Goal: Transaction & Acquisition: Book appointment/travel/reservation

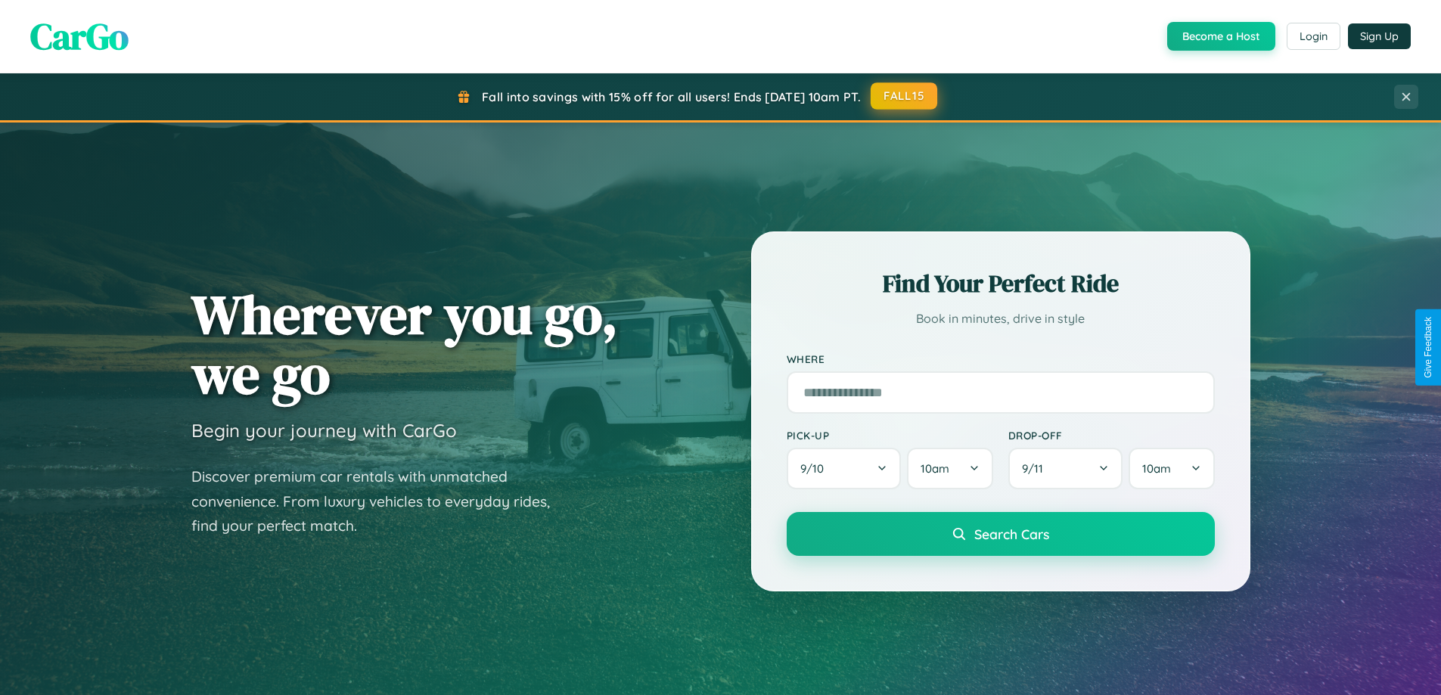
click at [905, 96] on button "FALL15" at bounding box center [904, 95] width 67 height 27
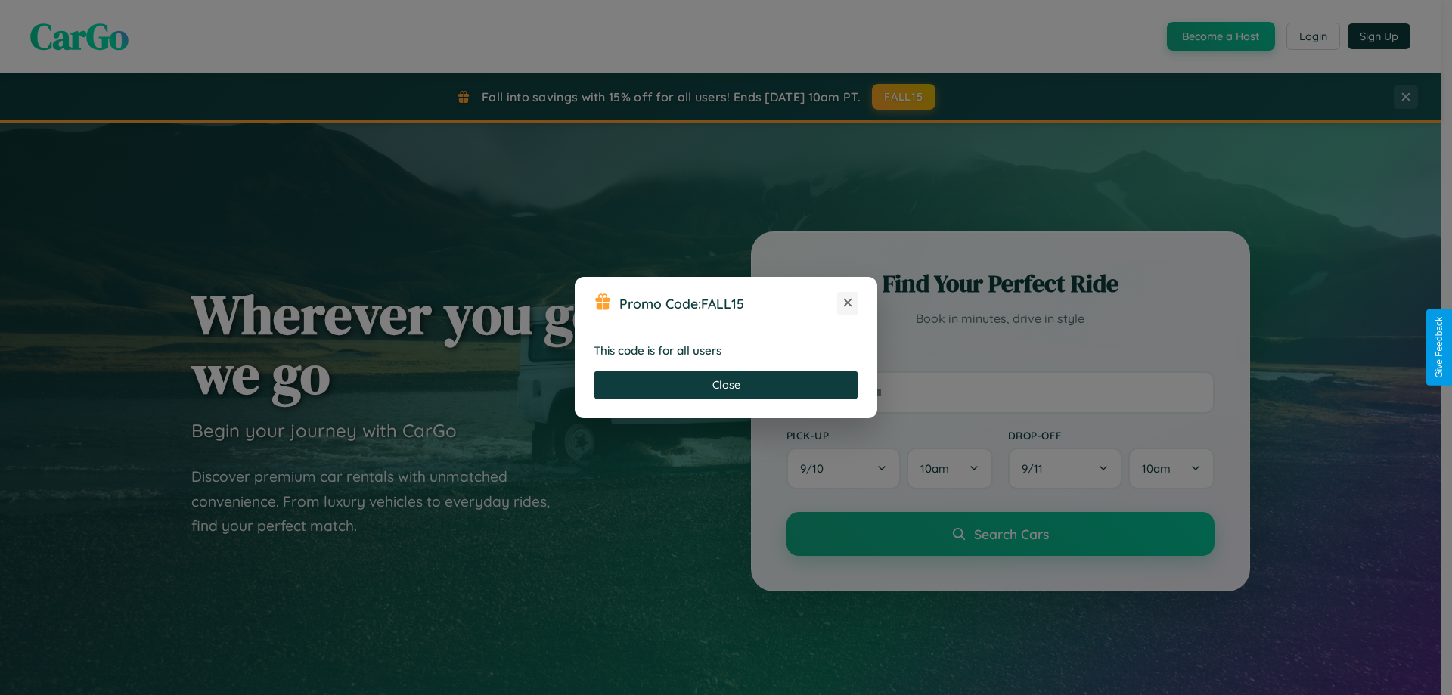
click at [848, 303] on icon at bounding box center [847, 302] width 15 height 15
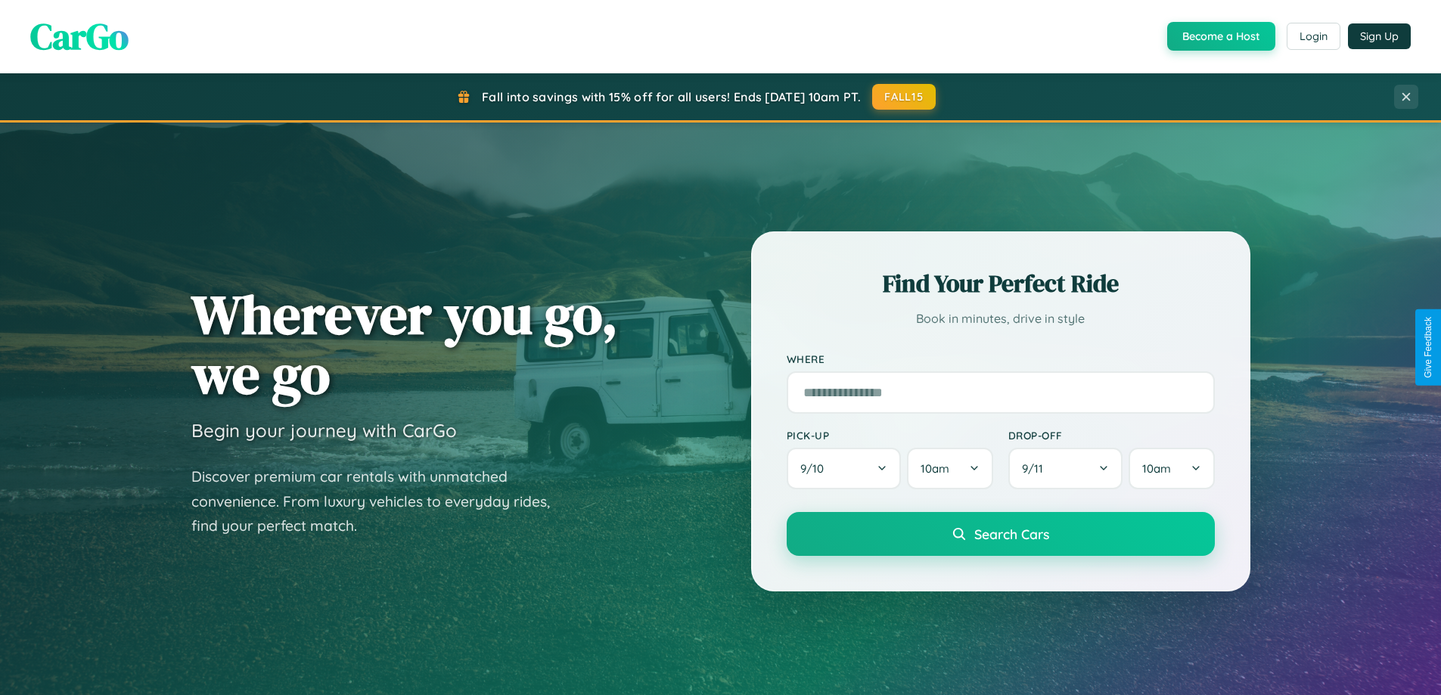
scroll to position [2911, 0]
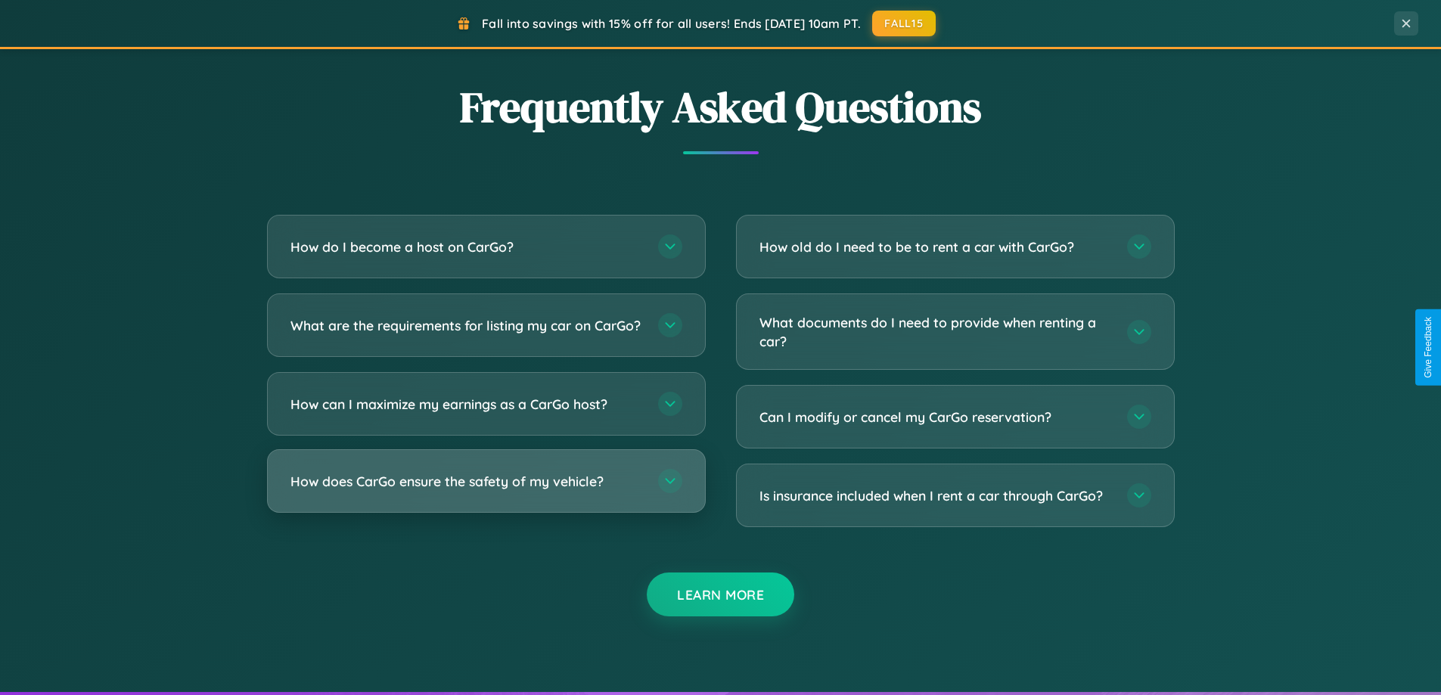
click at [486, 491] on h3 "How does CarGo ensure the safety of my vehicle?" at bounding box center [466, 481] width 352 height 19
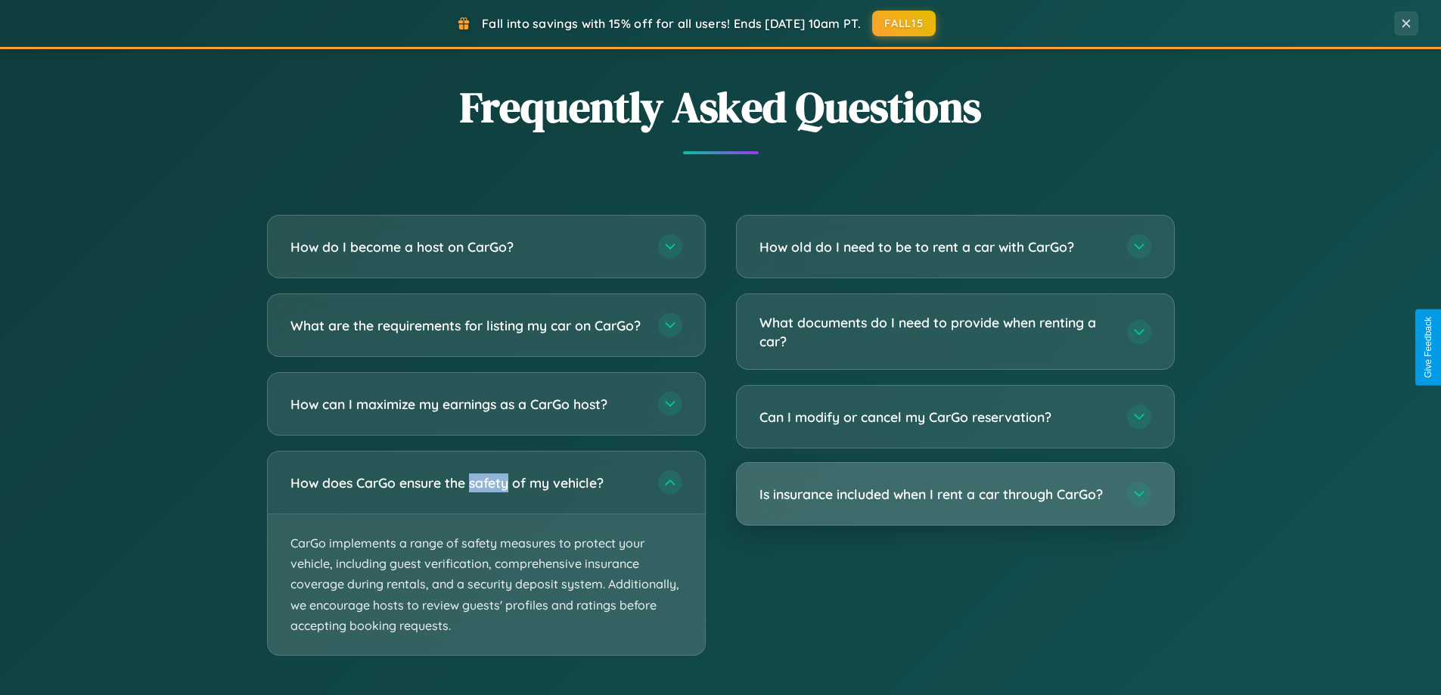
click at [955, 495] on h3 "Is insurance included when I rent a car through CarGo?" at bounding box center [935, 494] width 352 height 19
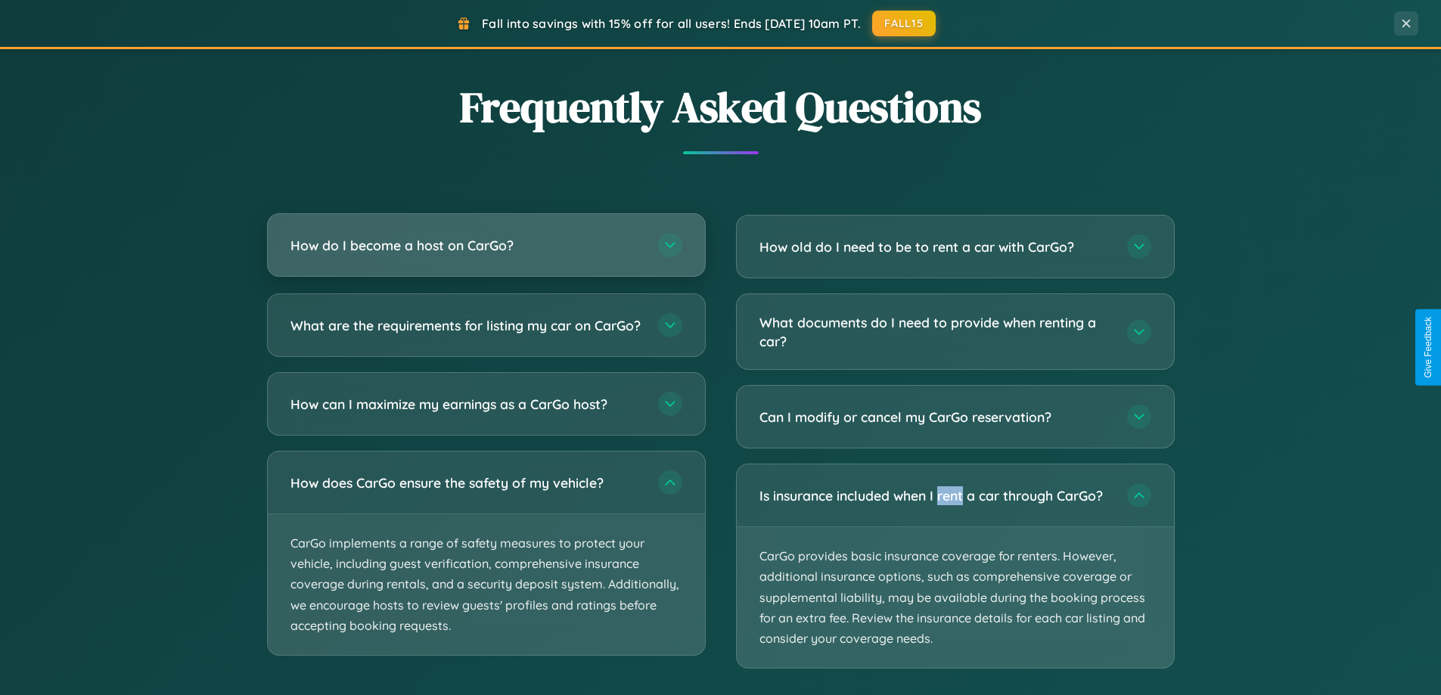
click at [486, 245] on h3 "How do I become a host on CarGo?" at bounding box center [466, 245] width 352 height 19
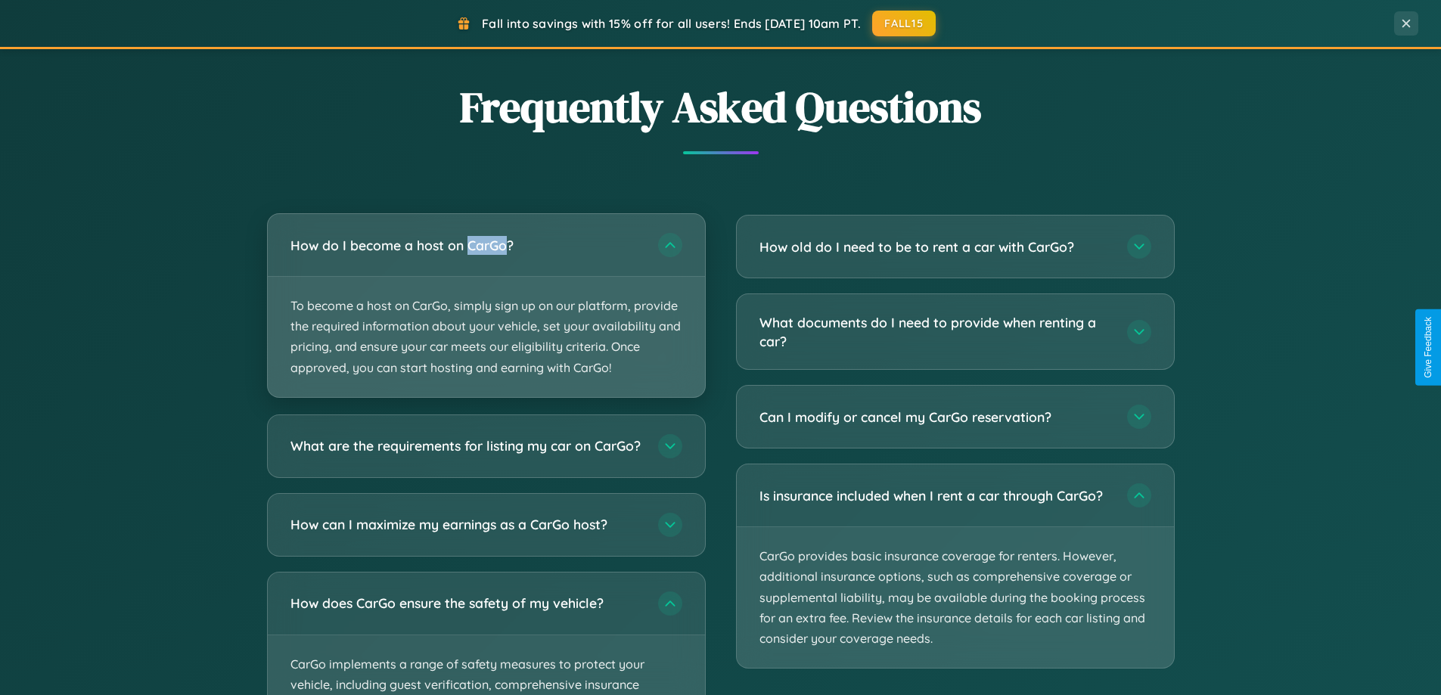
click at [486, 305] on p "To become a host on CarGo, simply sign up on our platform, provide the required…" at bounding box center [486, 337] width 437 height 120
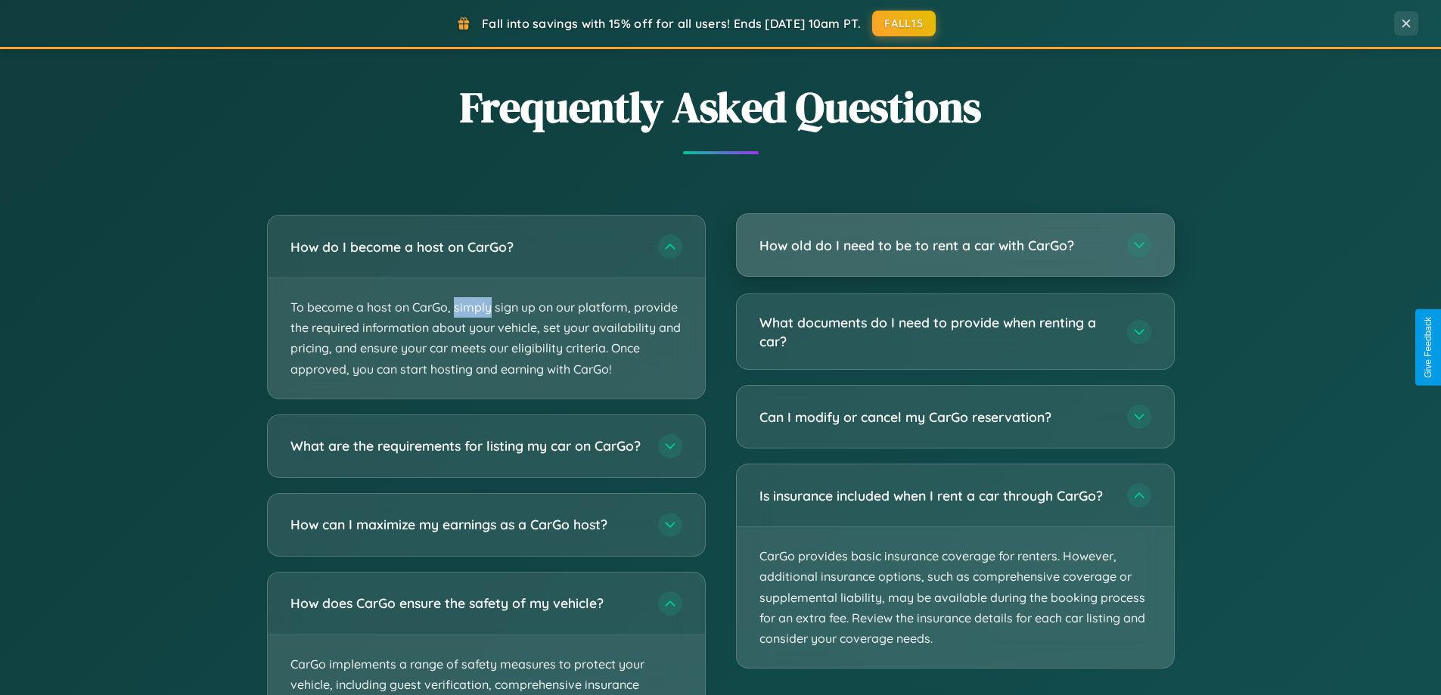
click at [955, 245] on h3 "How old do I need to be to rent a car with CarGo?" at bounding box center [935, 245] width 352 height 19
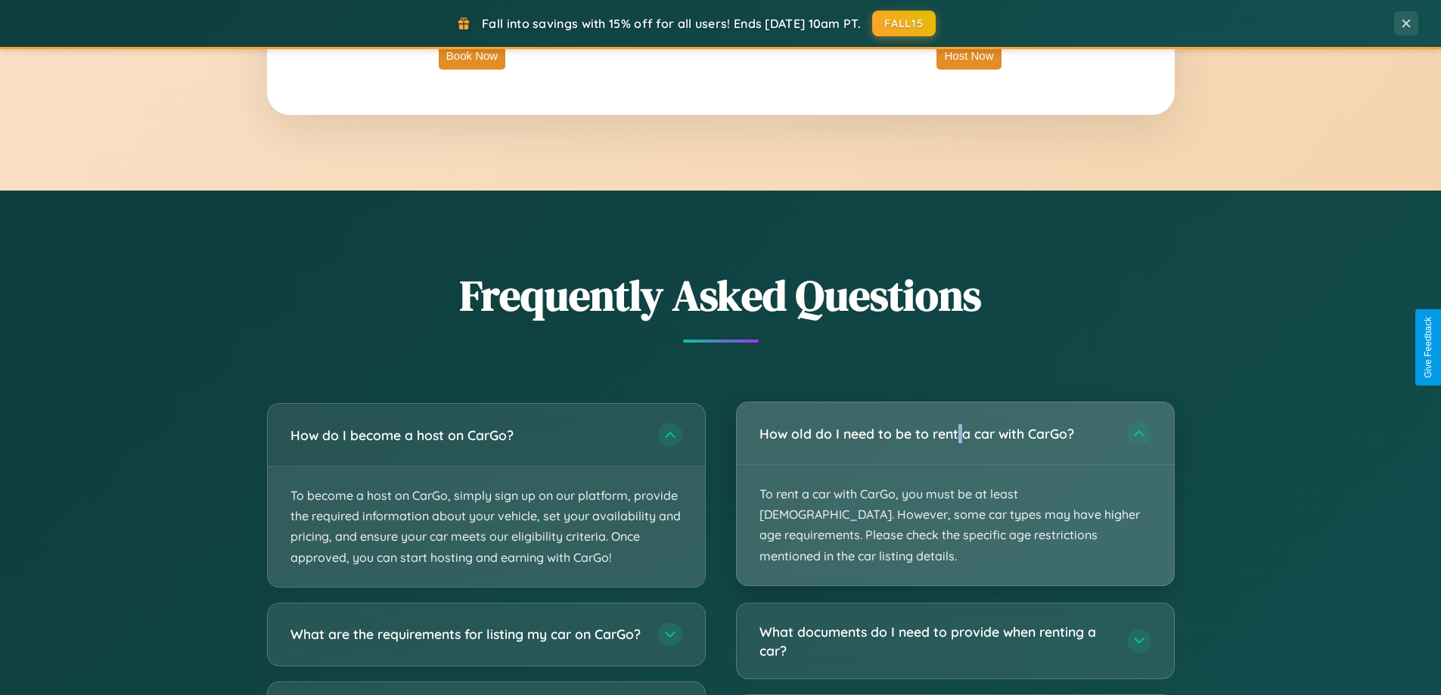
scroll to position [2430, 0]
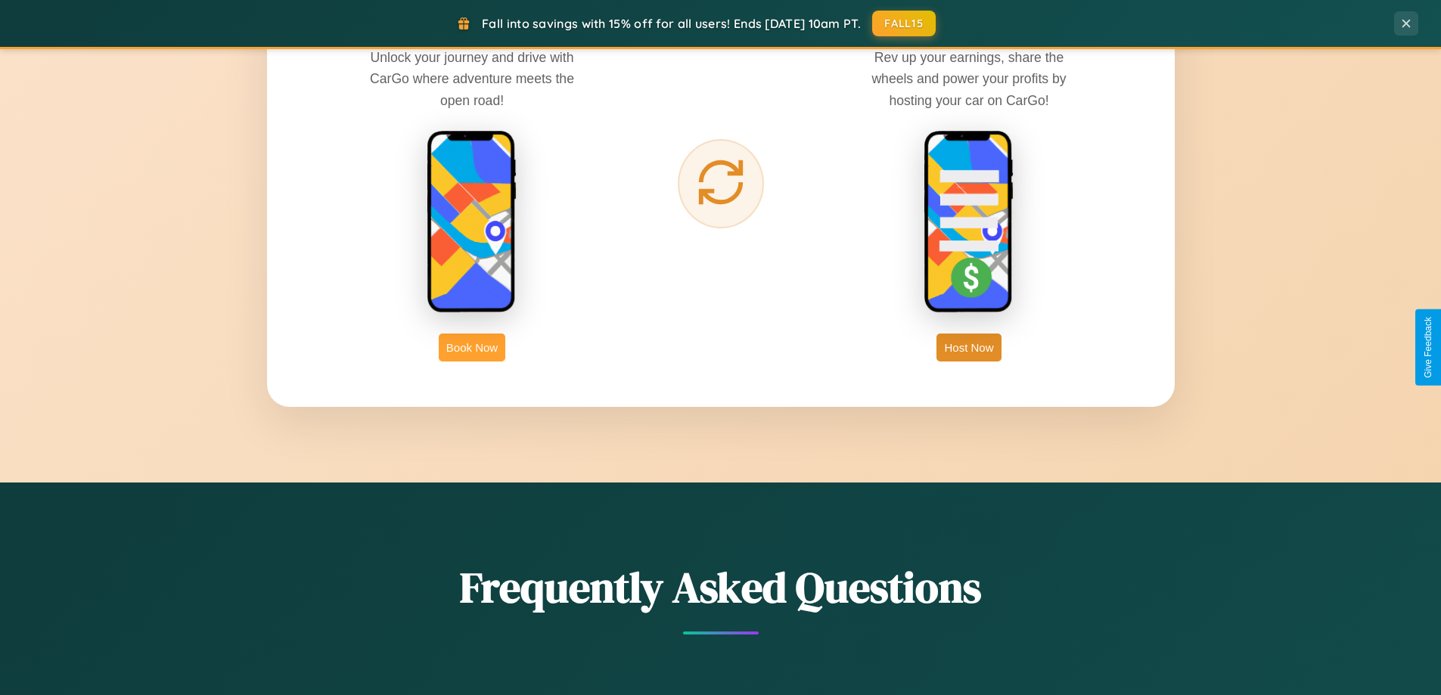
click at [472, 347] on button "Book Now" at bounding box center [472, 348] width 67 height 28
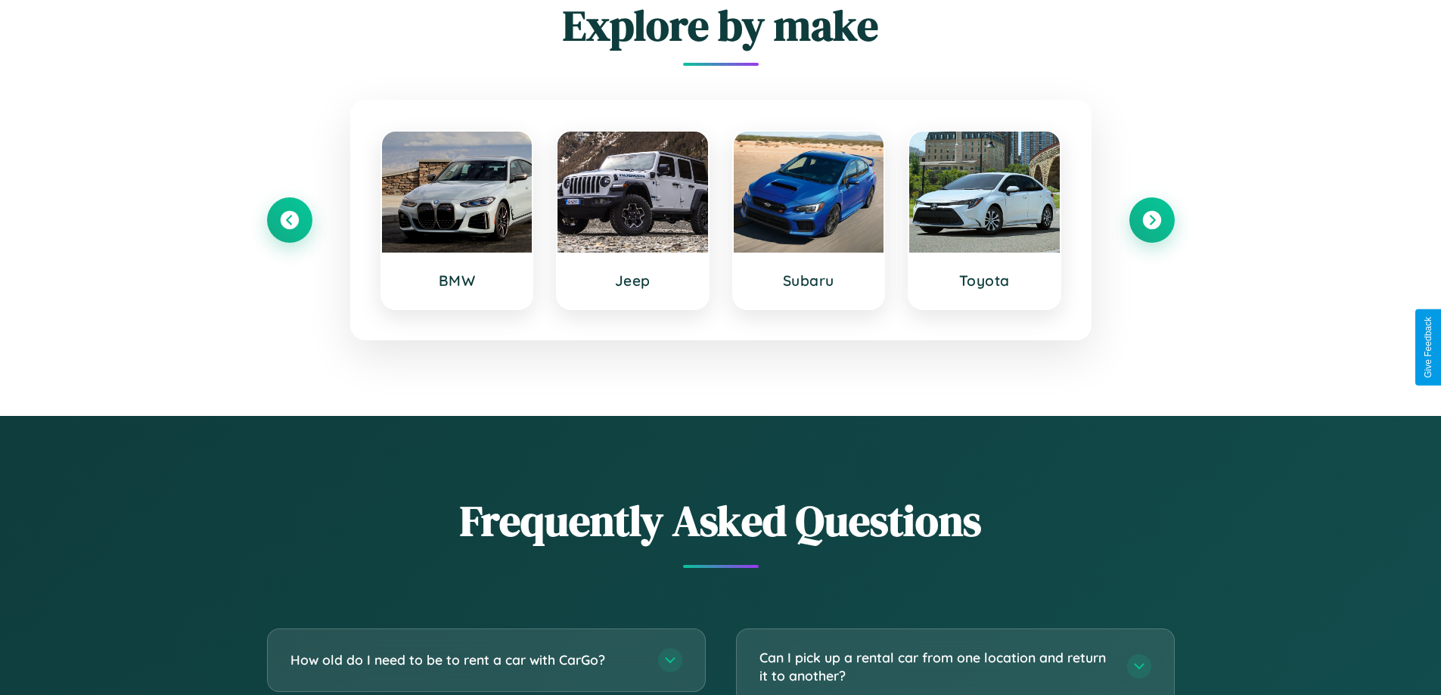
scroll to position [2659, 0]
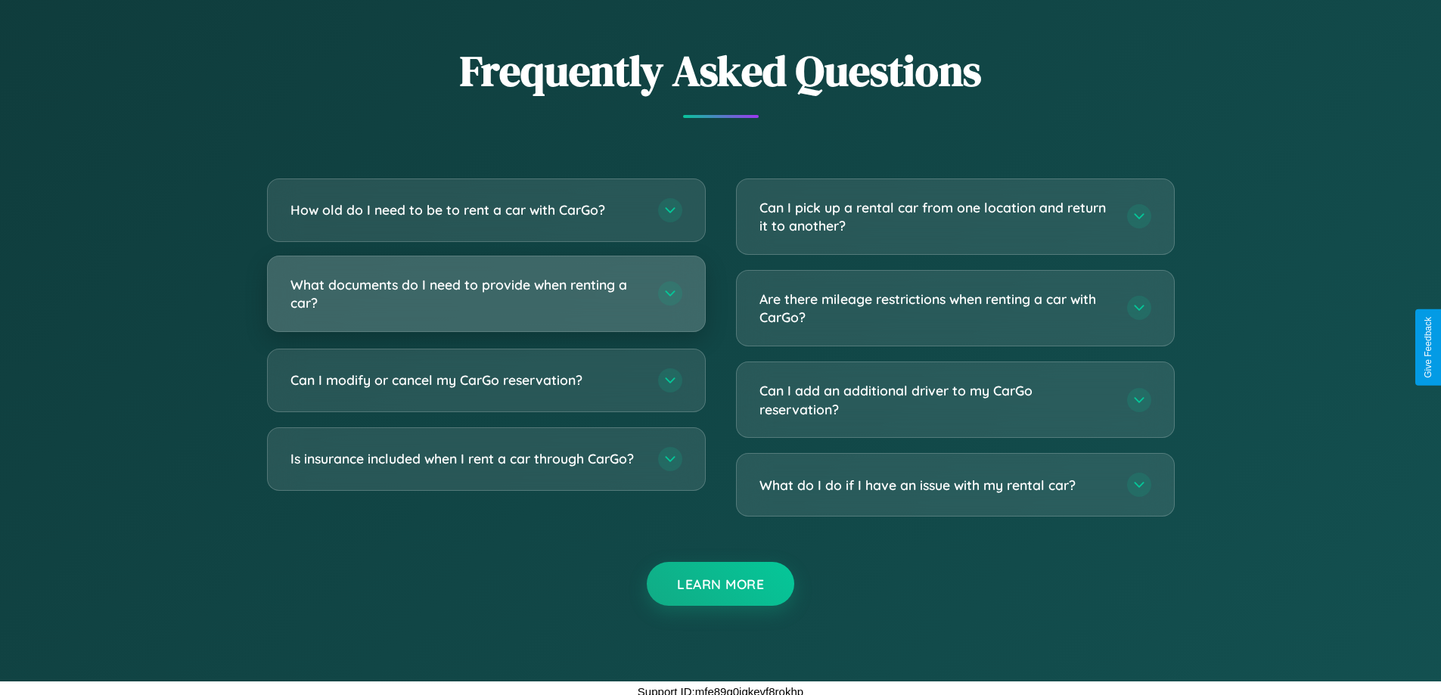
click at [486, 293] on h3 "What documents do I need to provide when renting a car?" at bounding box center [466, 293] width 352 height 37
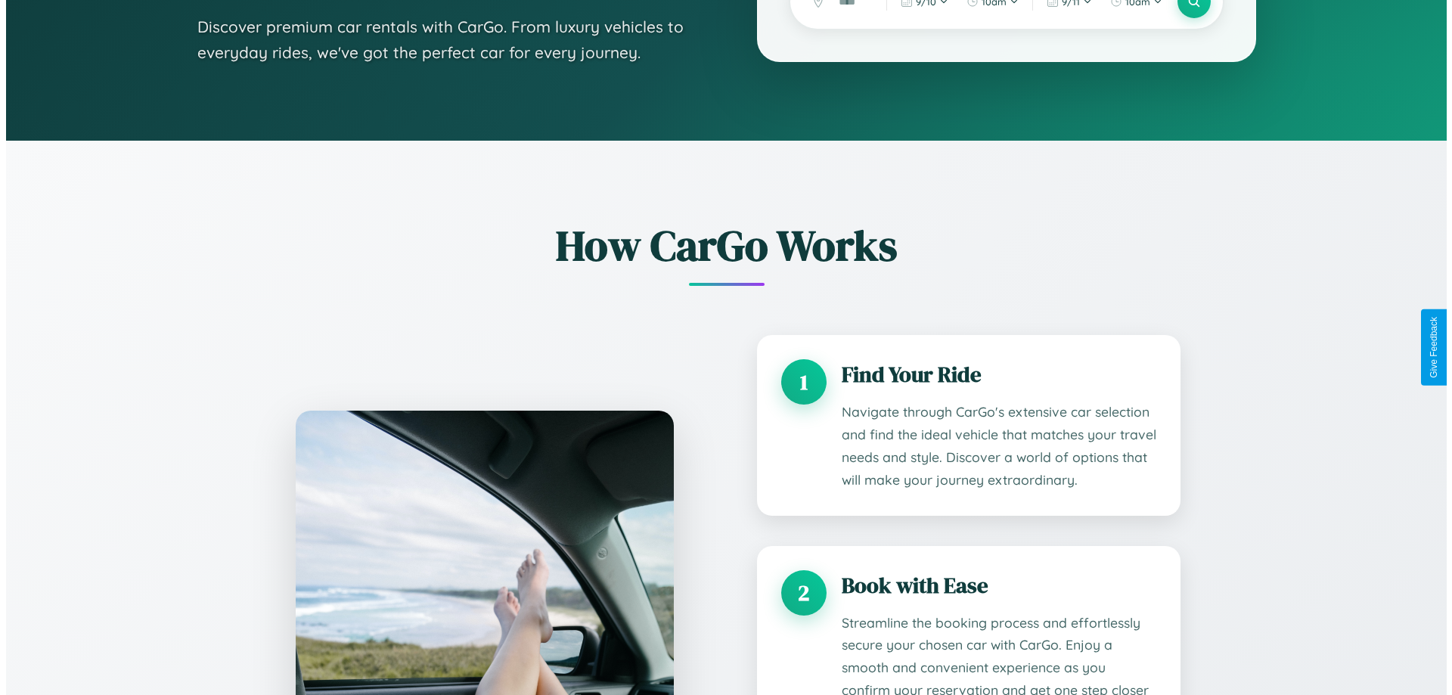
scroll to position [0, 0]
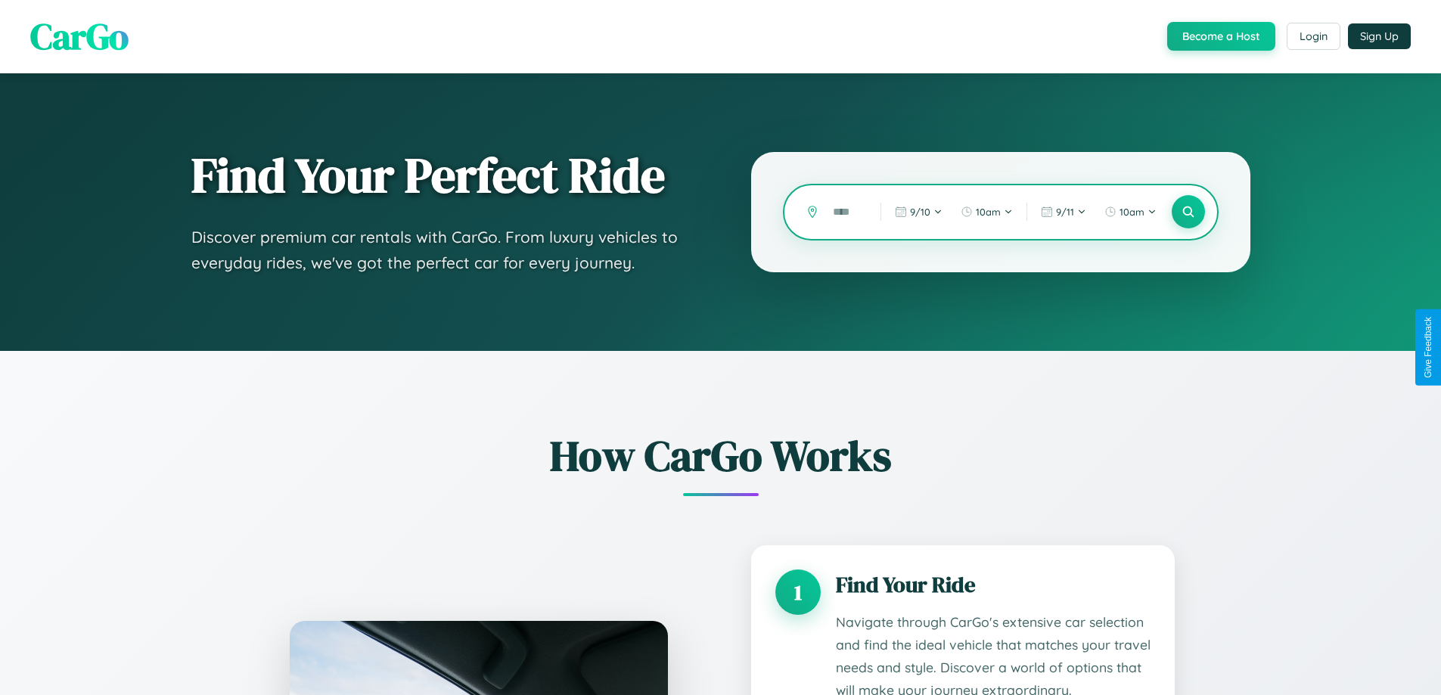
click at [846, 212] on input "text" at bounding box center [845, 212] width 40 height 26
click at [1188, 212] on icon at bounding box center [1188, 212] width 14 height 14
